Goal: Task Accomplishment & Management: Manage account settings

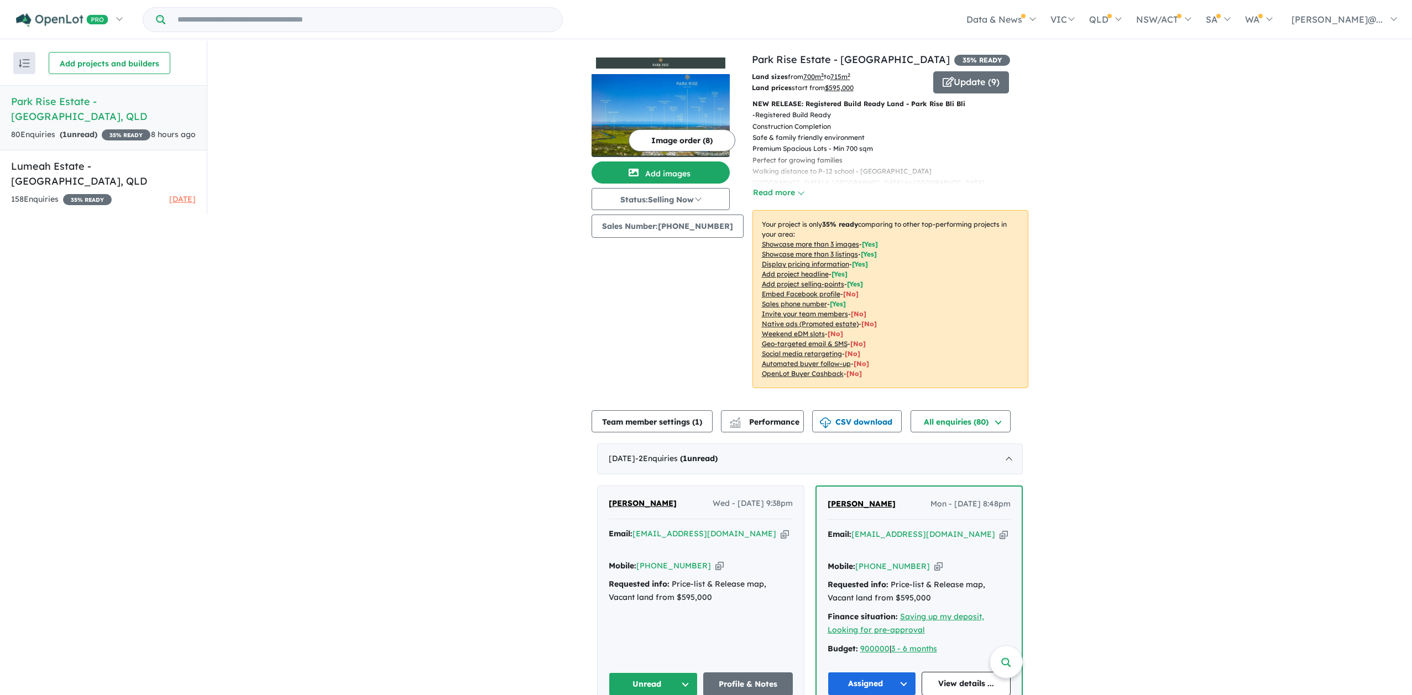
click at [114, 128] on div "80 Enquir ies ( 1 unread) 35 % READY" at bounding box center [80, 134] width 139 height 13
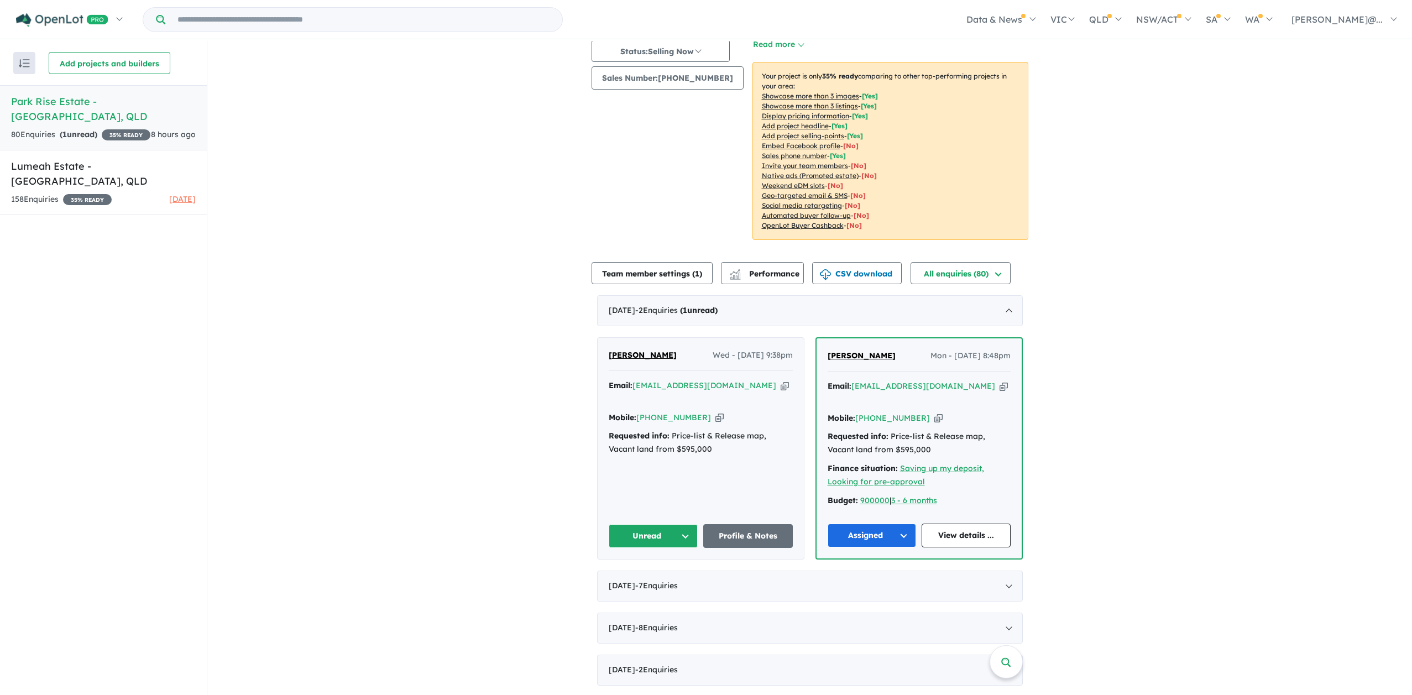
scroll to position [151, 0]
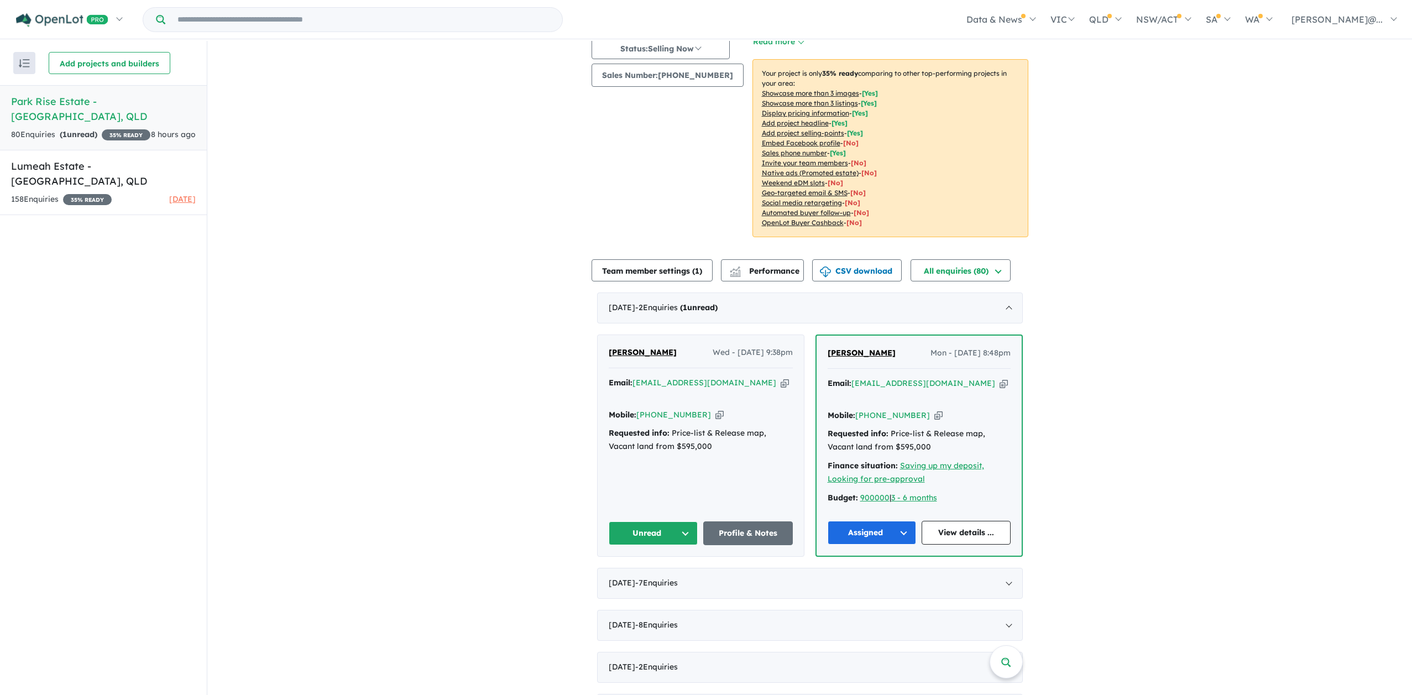
drag, startPoint x: 672, startPoint y: 353, endPoint x: 621, endPoint y: 356, distance: 50.9
click at [609, 354] on div "Brooke Atkinson Wed - 15/10/2025, 9:38pm" at bounding box center [701, 357] width 184 height 22
copy span "[PERSON_NAME]"
click at [781, 383] on icon "button" at bounding box center [785, 383] width 8 height 12
copy span "[PERSON_NAME]"
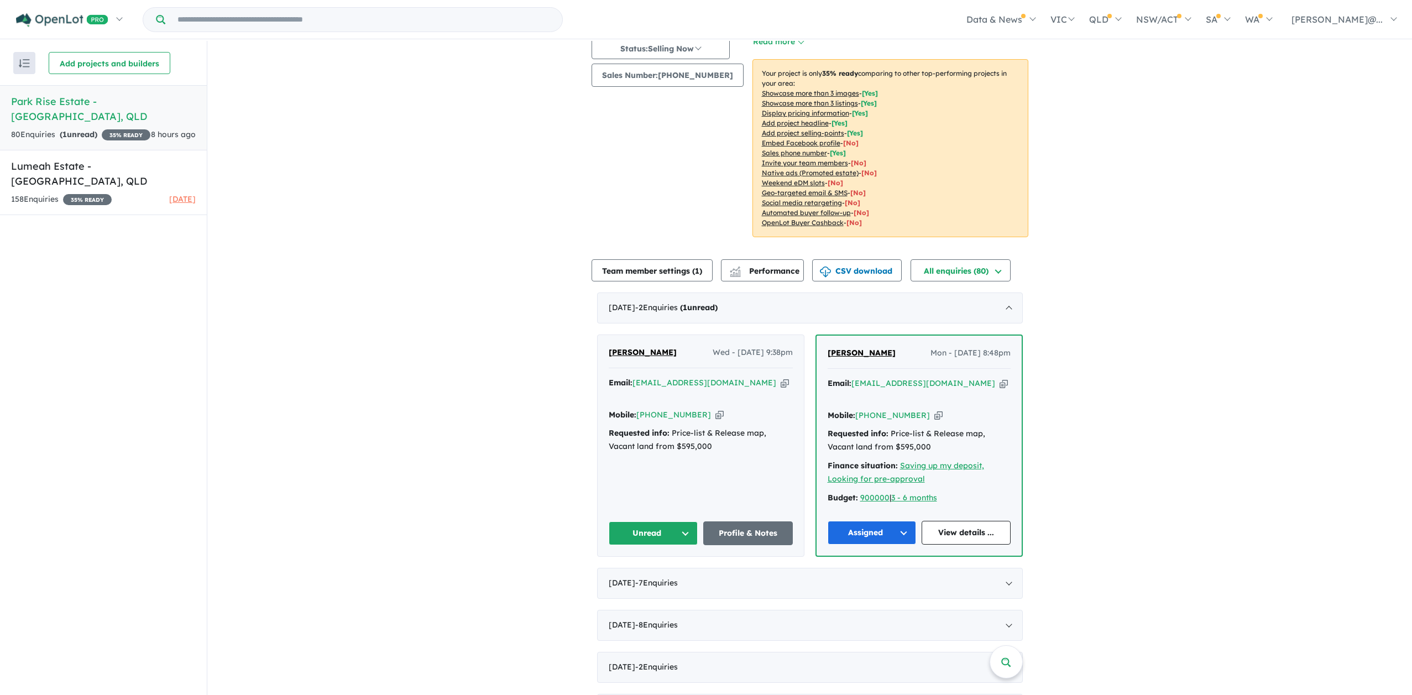
click at [716, 409] on icon "button" at bounding box center [720, 415] width 8 height 12
click at [689, 521] on button "Unread" at bounding box center [654, 533] width 90 height 24
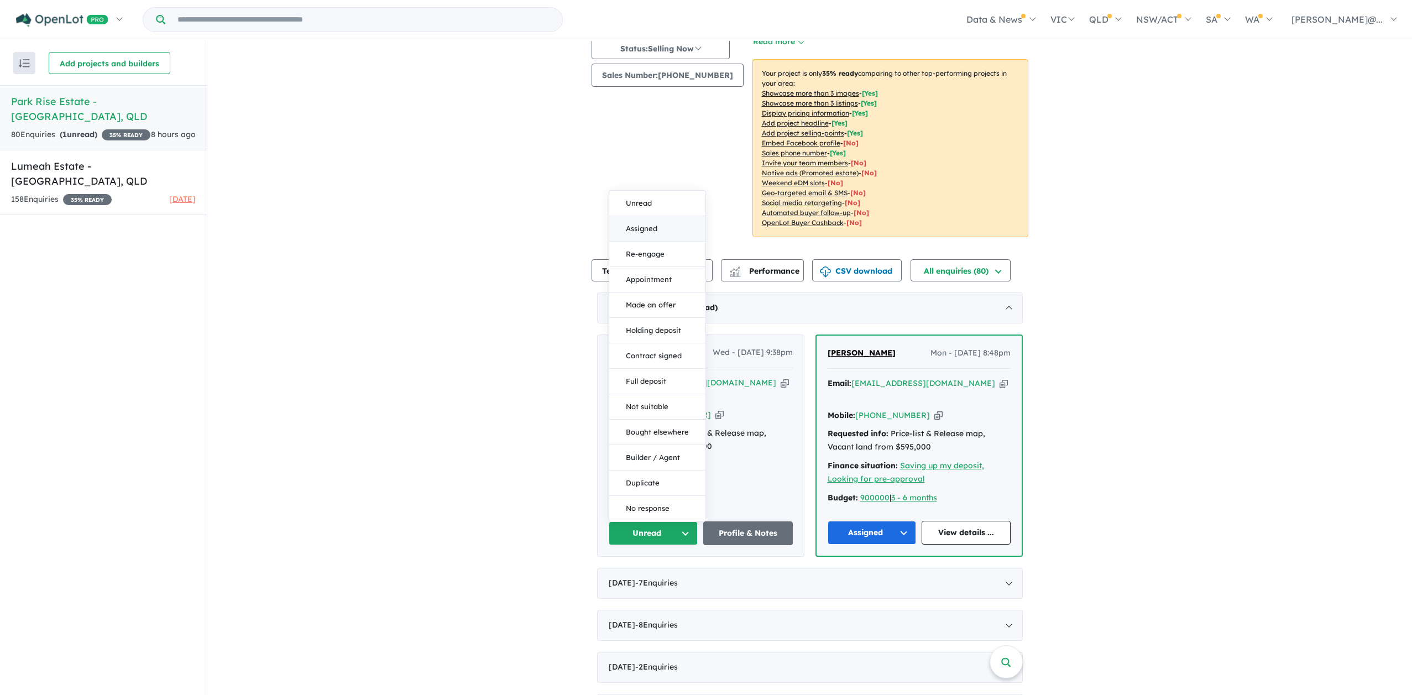
click at [646, 216] on button "Assigned" at bounding box center [657, 228] width 96 height 25
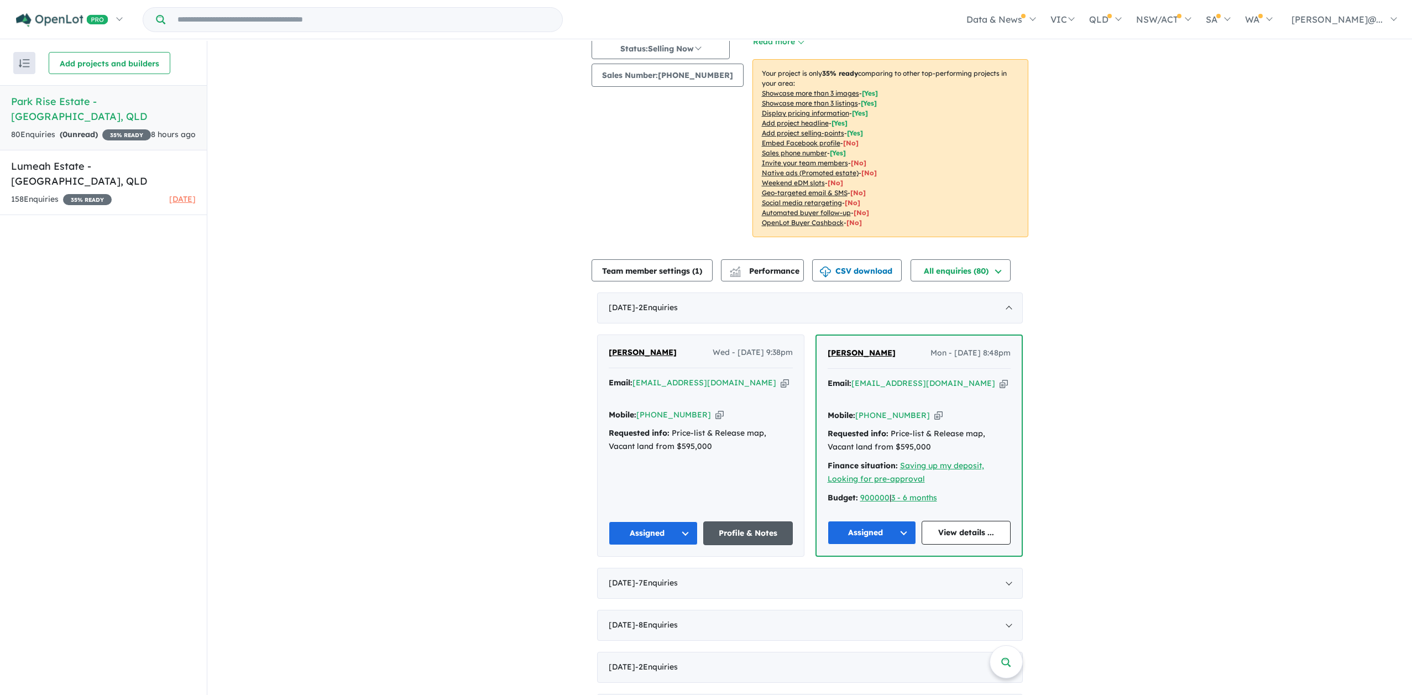
click at [762, 521] on link "Profile & Notes" at bounding box center [748, 533] width 90 height 24
